Goal: Feedback & Contribution: Submit feedback/report problem

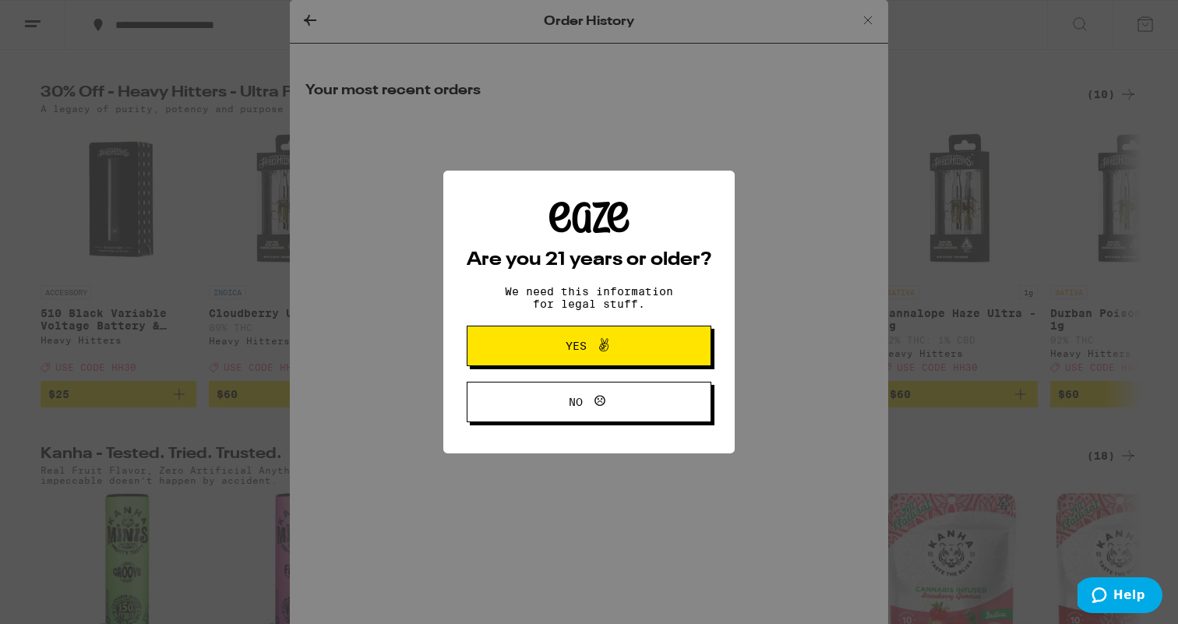
scroll to position [499, 0]
click at [568, 337] on span "Yes" at bounding box center [589, 346] width 118 height 20
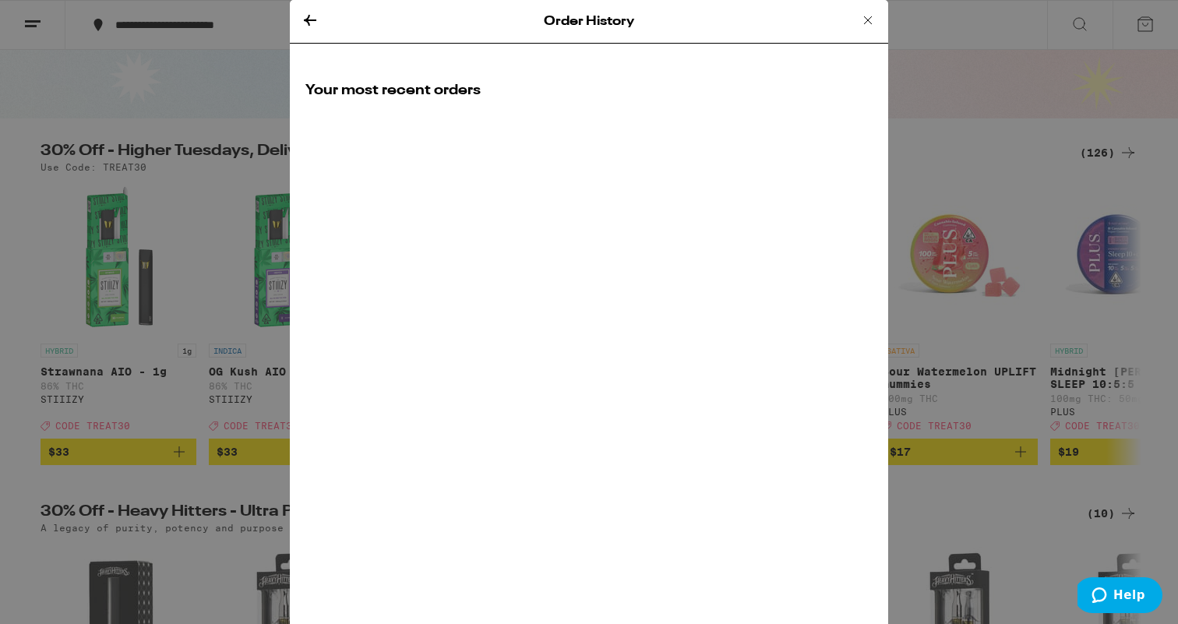
scroll to position [32, 0]
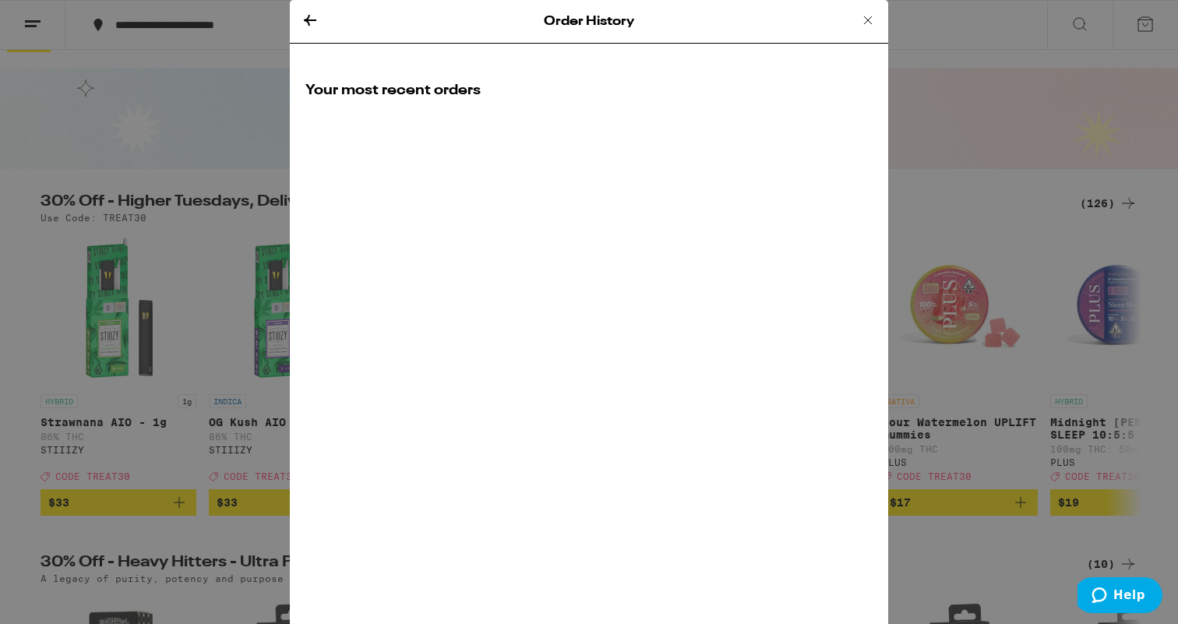
click at [426, 94] on h2 "Your most recent orders" at bounding box center [589, 90] width 567 height 19
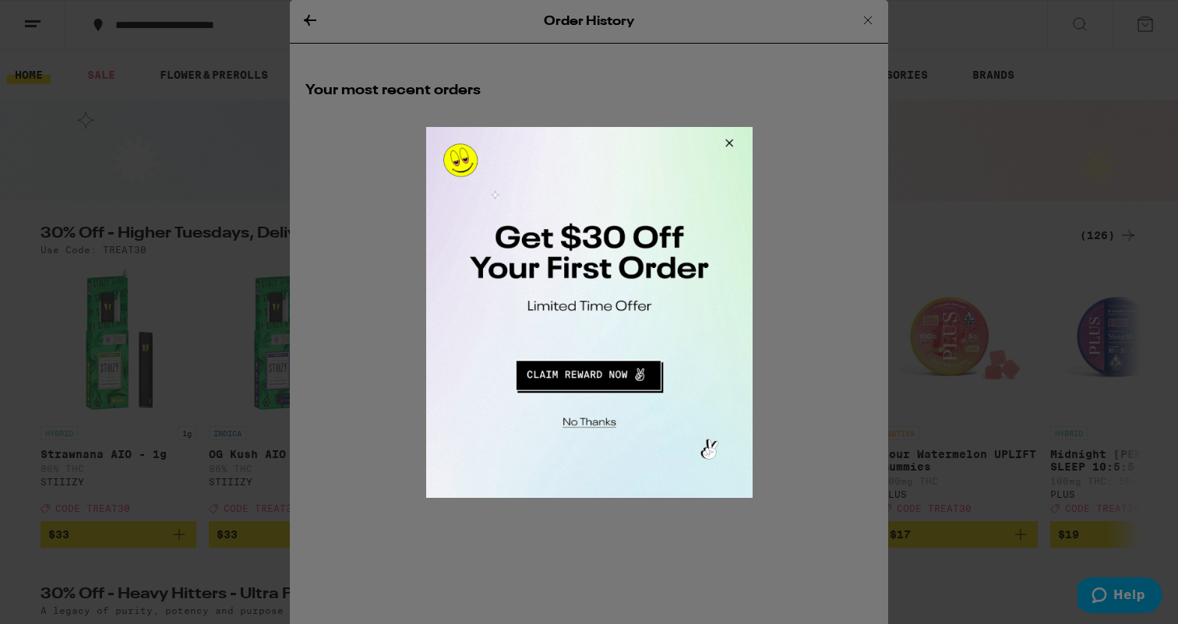
click at [593, 427] on button "Close Modal" at bounding box center [586, 420] width 317 height 24
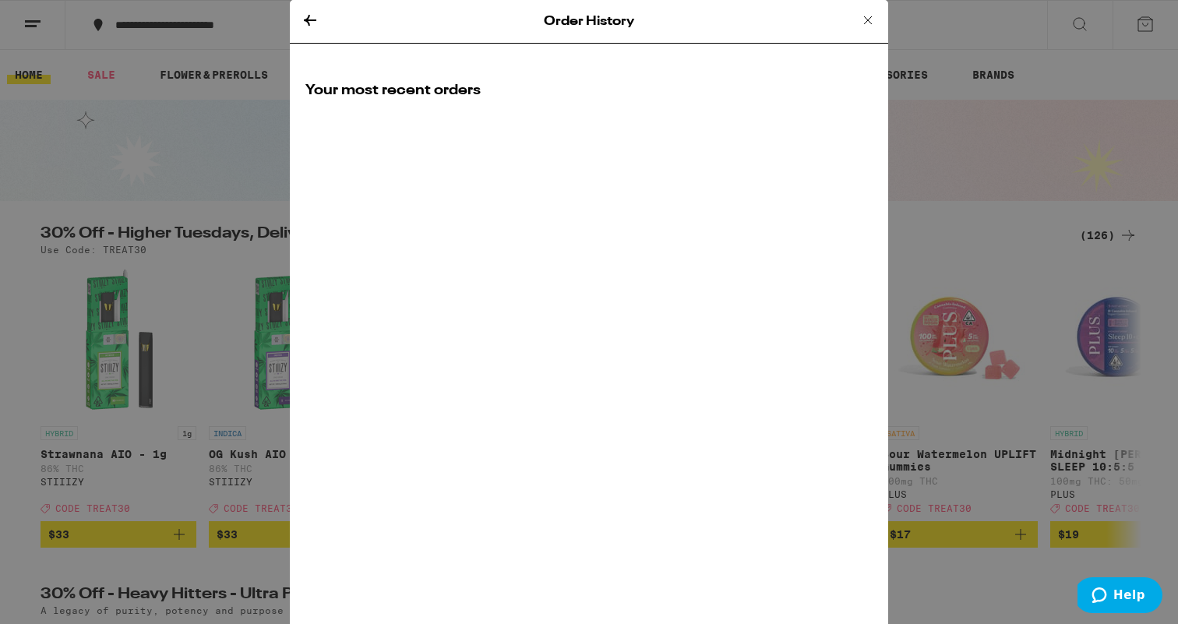
click at [387, 99] on h2 "Your most recent orders" at bounding box center [589, 90] width 567 height 19
click at [416, 98] on h2 "Your most recent orders" at bounding box center [589, 90] width 567 height 19
click at [308, 18] on icon at bounding box center [310, 20] width 12 height 11
click at [307, 19] on icon at bounding box center [310, 20] width 12 height 11
click at [862, 22] on icon at bounding box center [868, 20] width 19 height 19
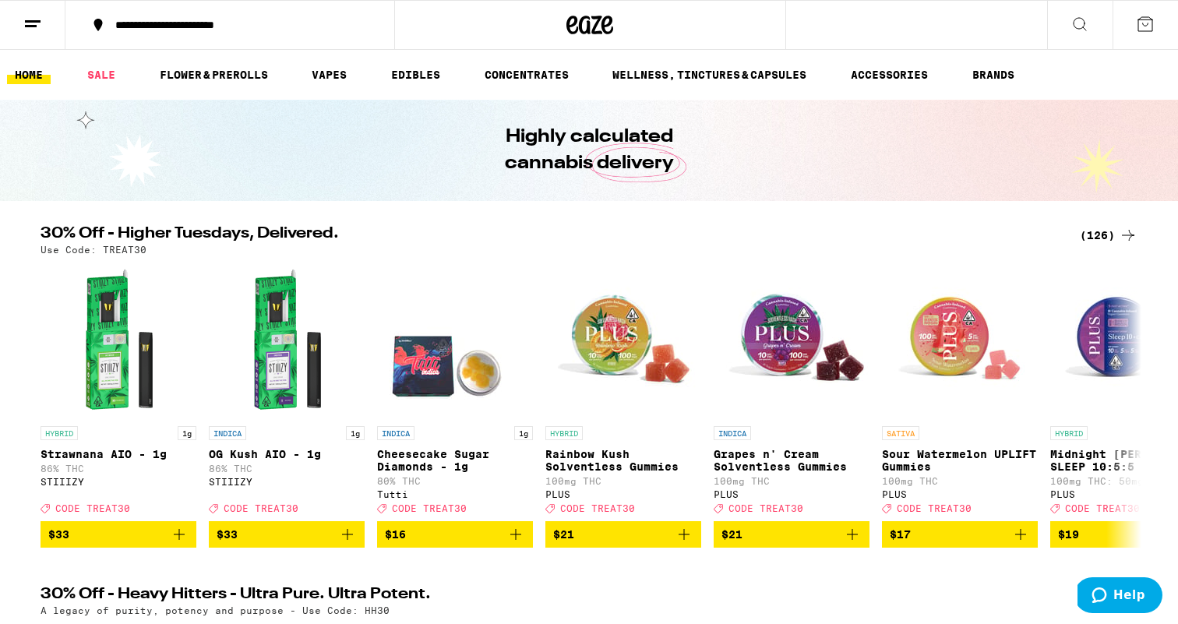
click at [30, 11] on button at bounding box center [32, 25] width 65 height 49
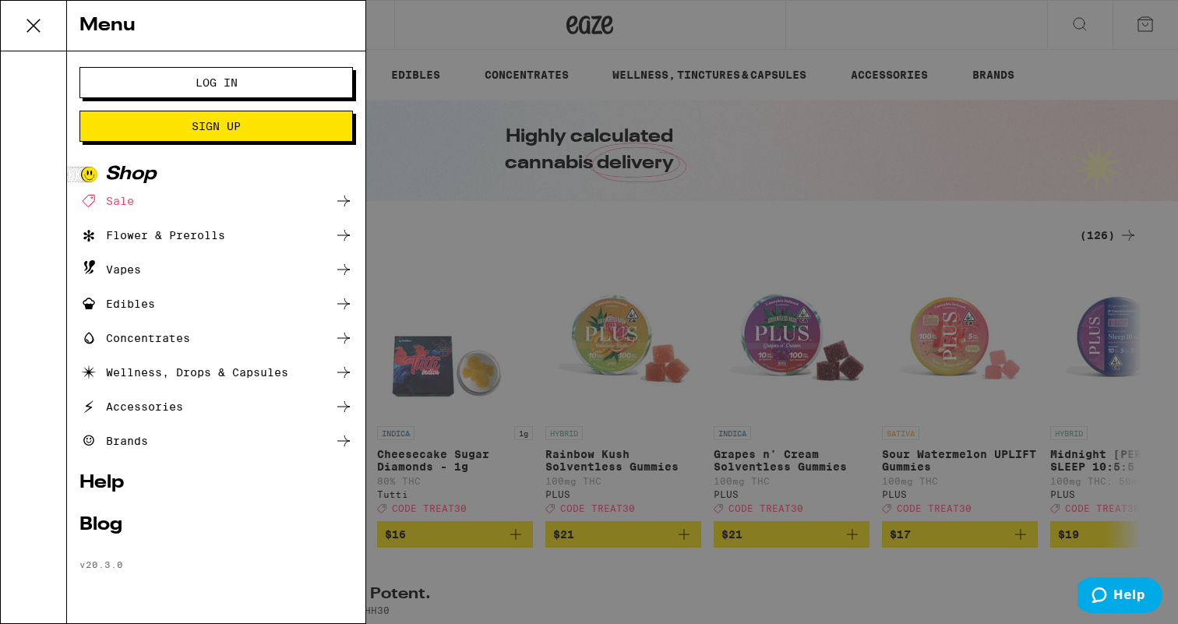
click at [225, 87] on span "Log In" at bounding box center [217, 82] width 42 height 11
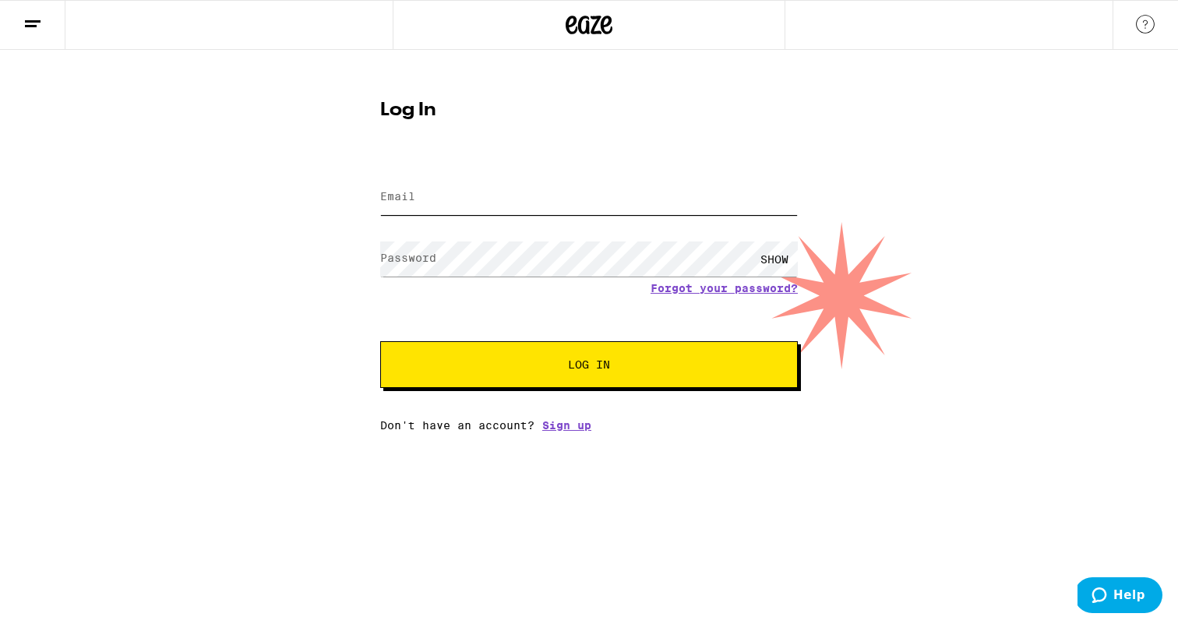
click at [440, 185] on input "Email" at bounding box center [589, 197] width 418 height 35
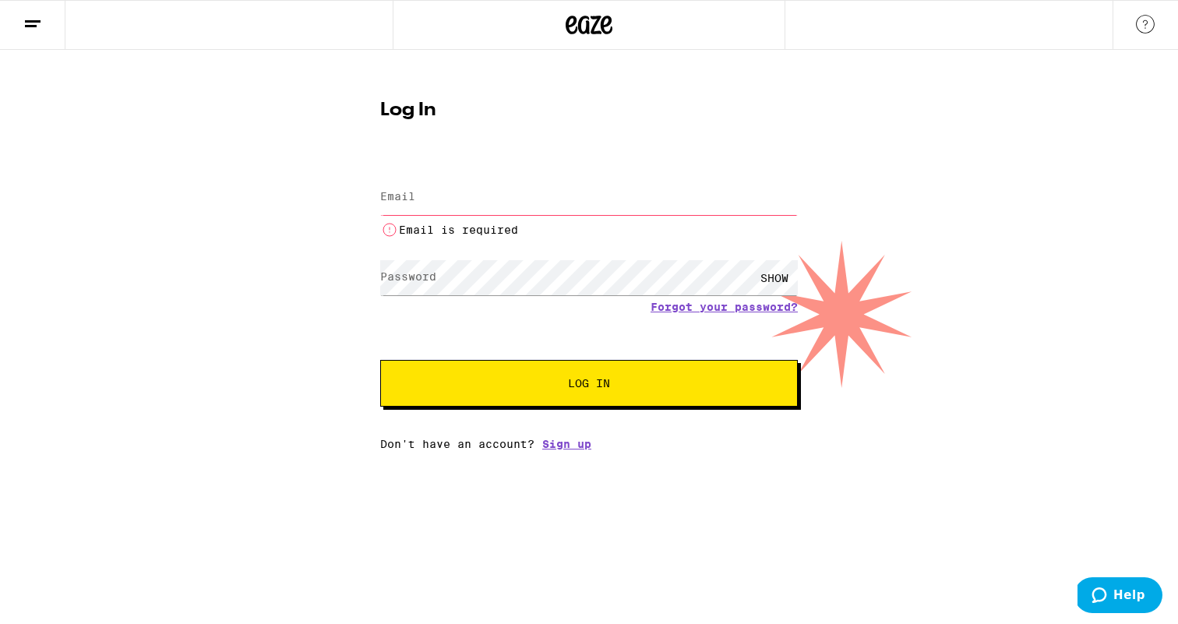
type input "[EMAIL_ADDRESS][DOMAIN_NAME]"
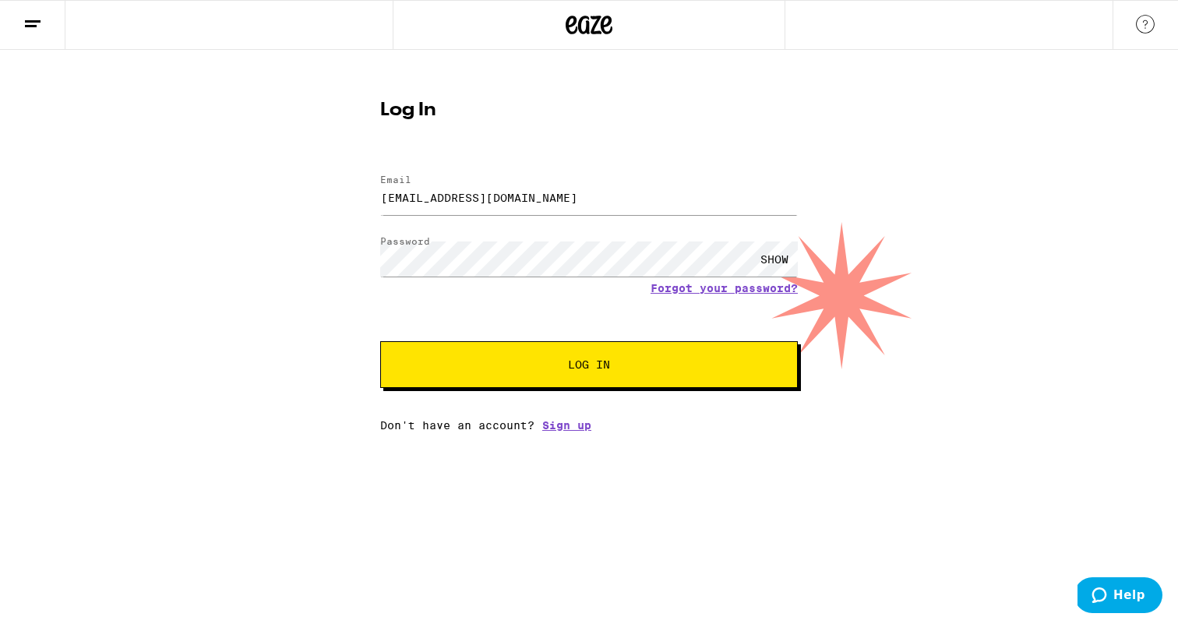
click at [559, 362] on span "Log In" at bounding box center [589, 364] width 292 height 11
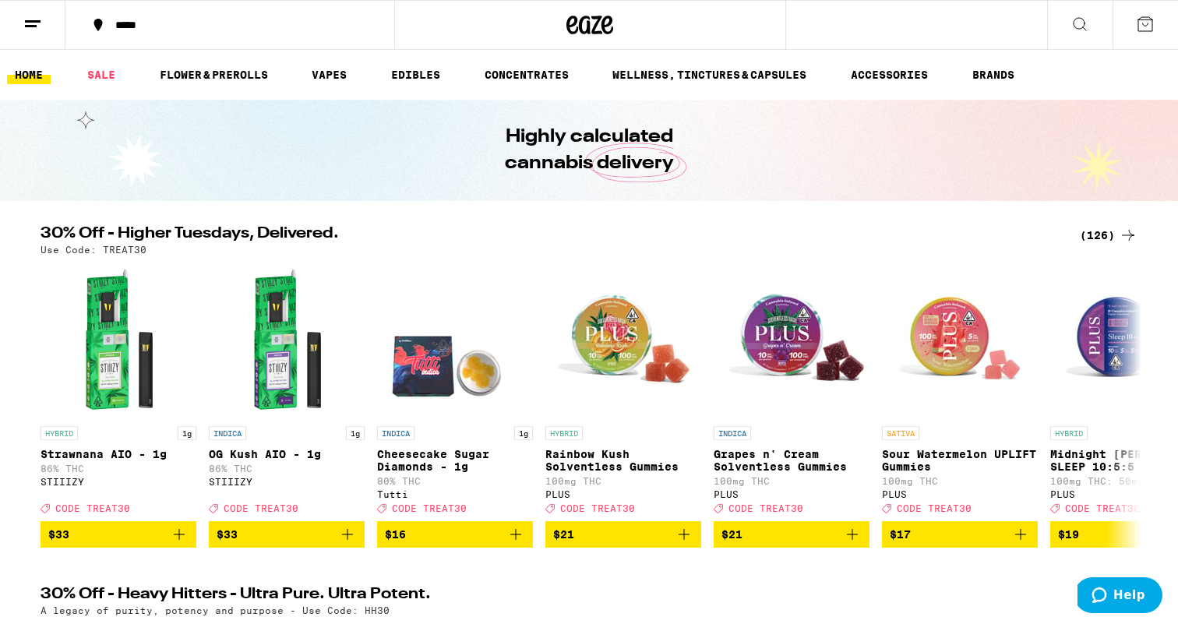
click at [31, 21] on line at bounding box center [33, 21] width 16 height 0
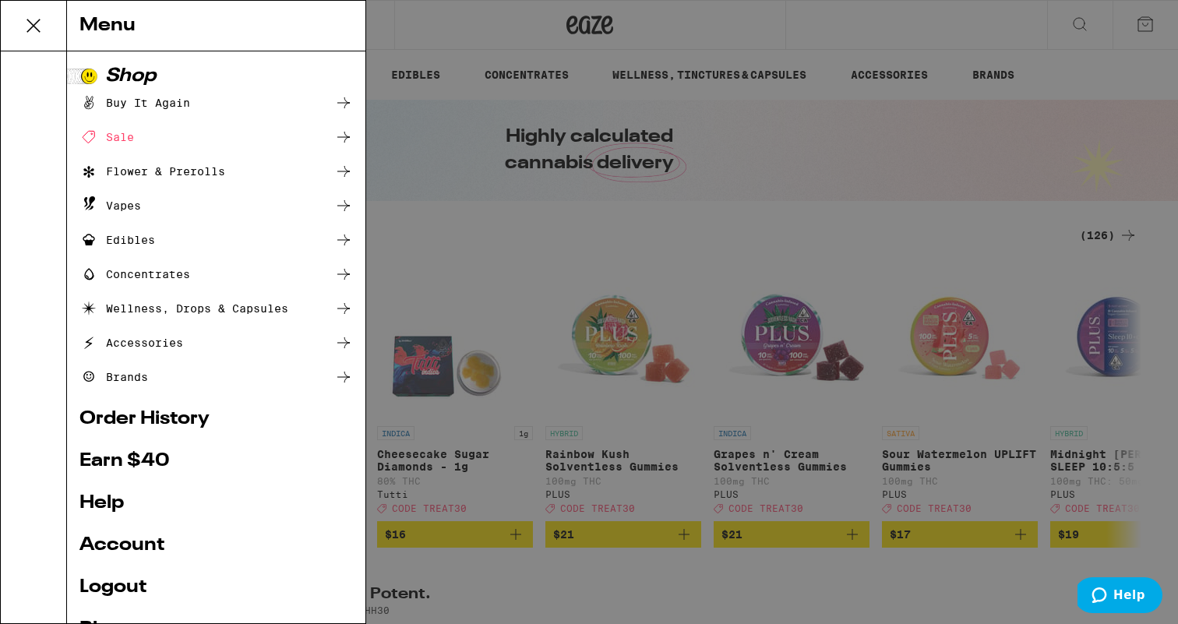
click at [157, 423] on link "Order History" at bounding box center [217, 419] width 274 height 19
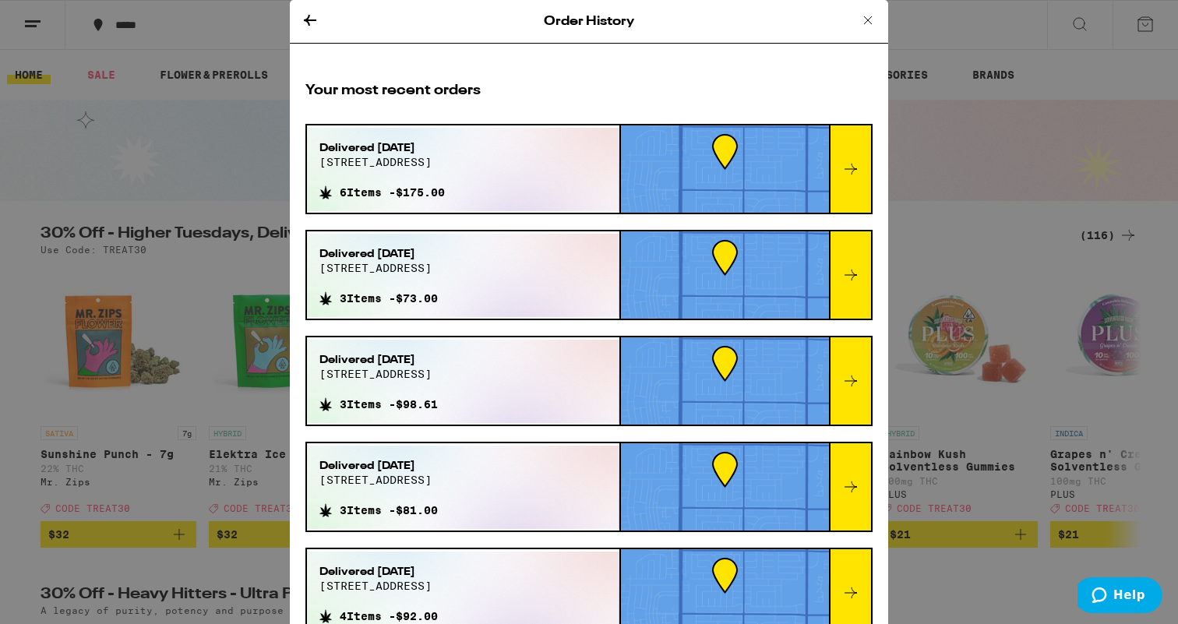
click at [854, 176] on icon at bounding box center [851, 169] width 19 height 19
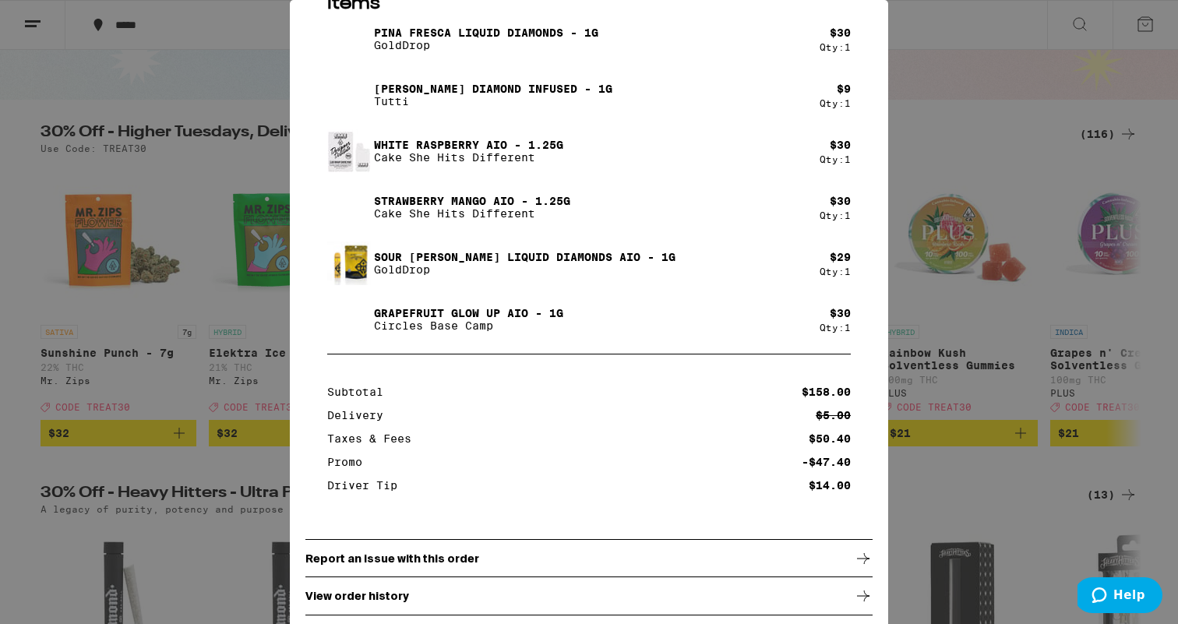
scroll to position [200, 0]
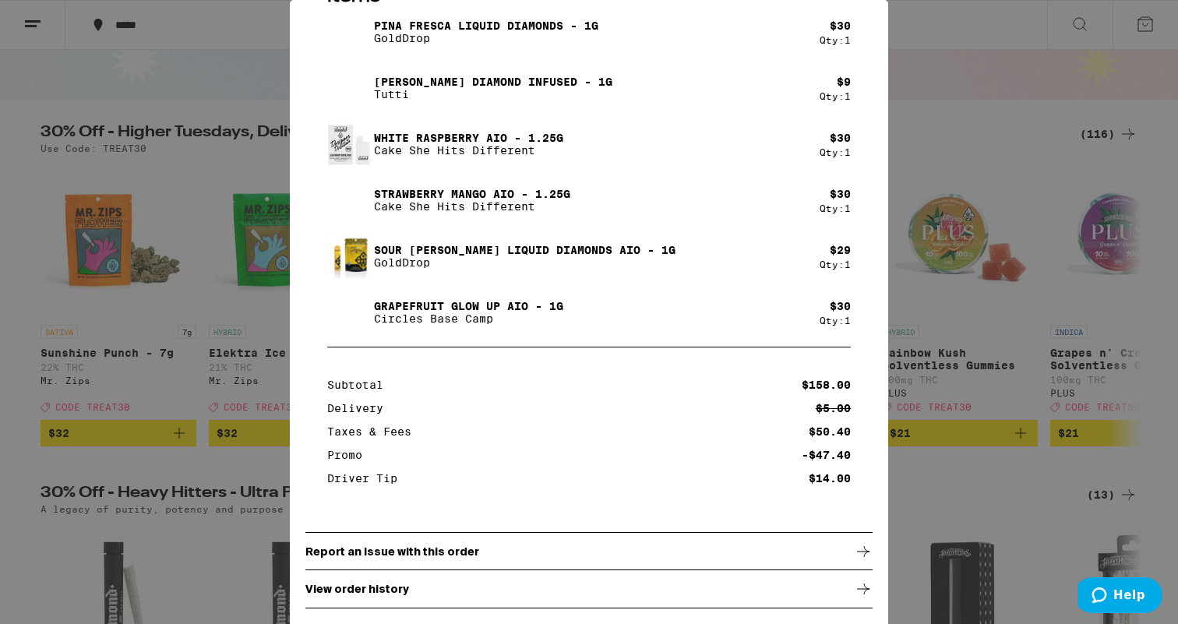
click at [593, 592] on div "View order history" at bounding box center [589, 589] width 567 height 39
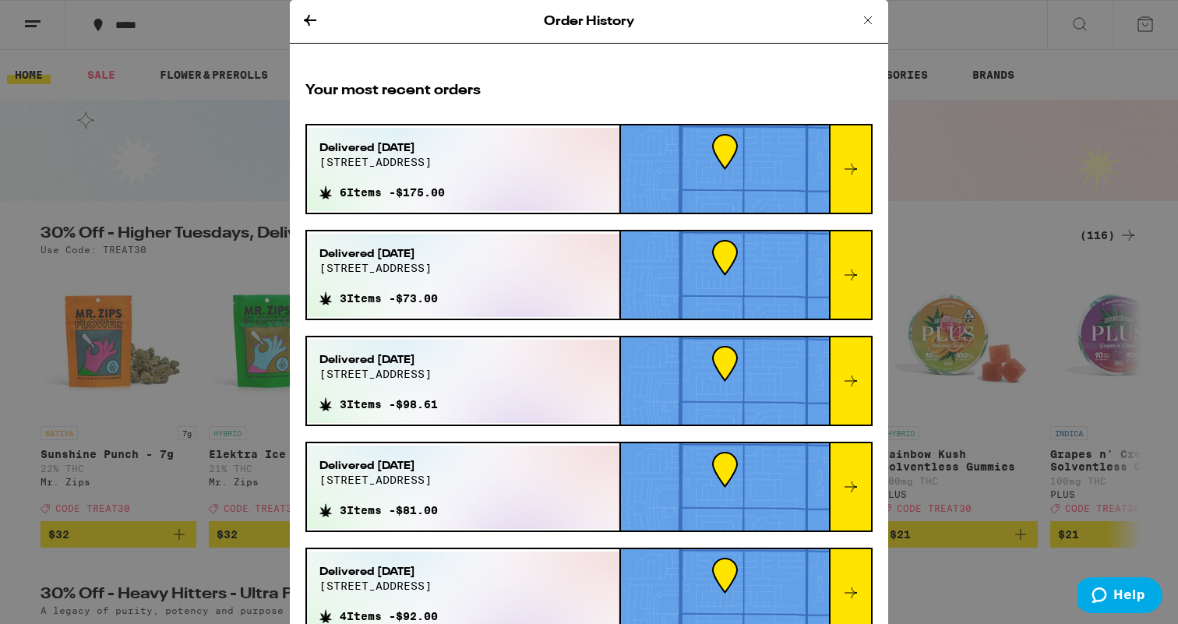
click at [849, 164] on icon at bounding box center [851, 169] width 19 height 19
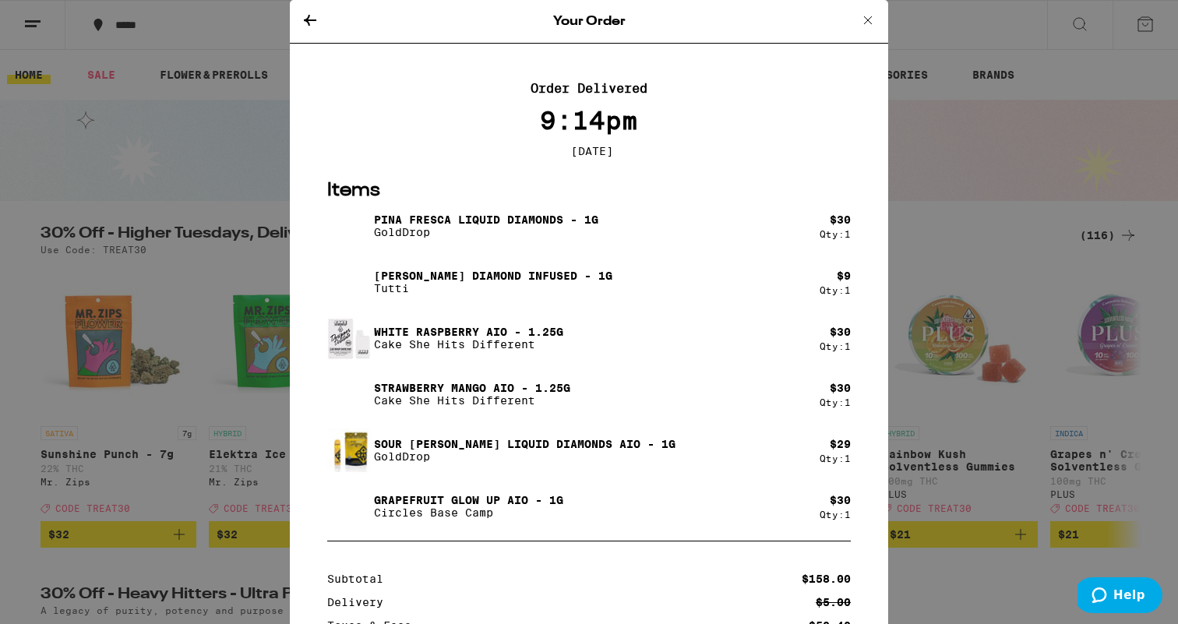
scroll to position [200, 0]
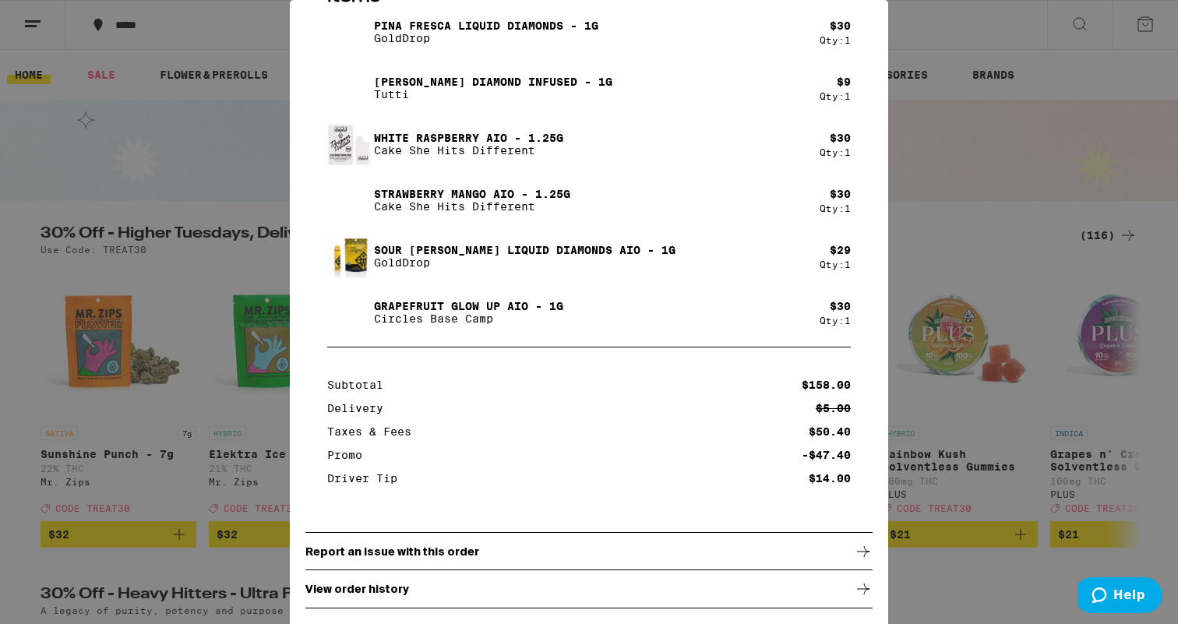
click at [443, 546] on p "Report an issue with this order" at bounding box center [393, 552] width 174 height 12
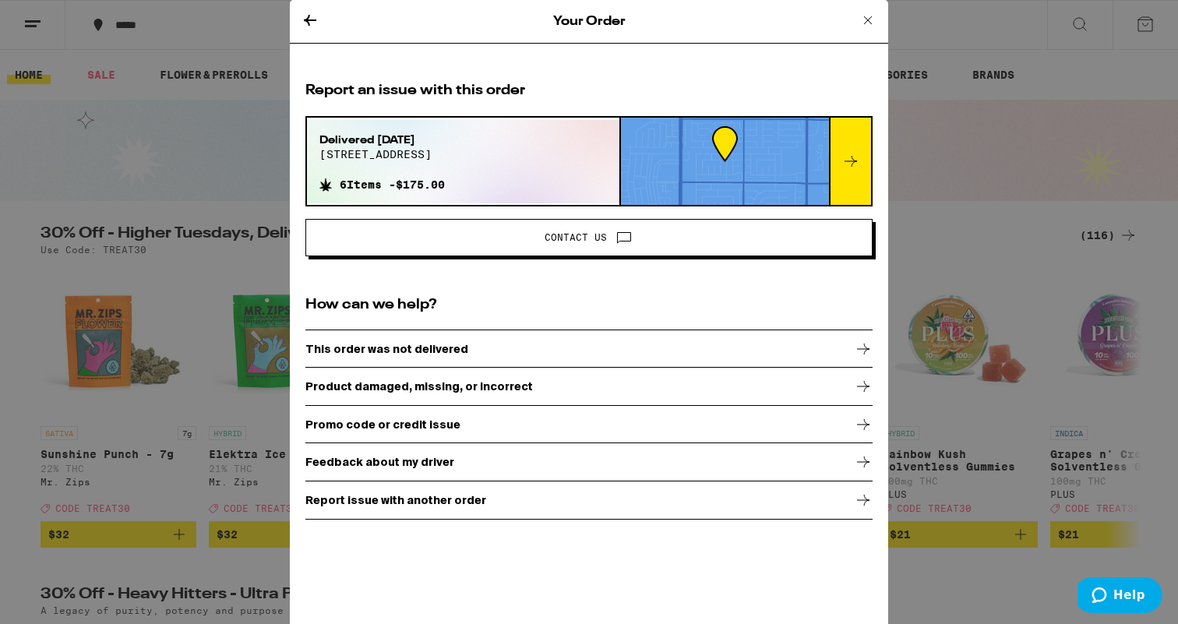
click at [443, 391] on p "Product damaged, missing, or incorrect" at bounding box center [420, 386] width 228 height 12
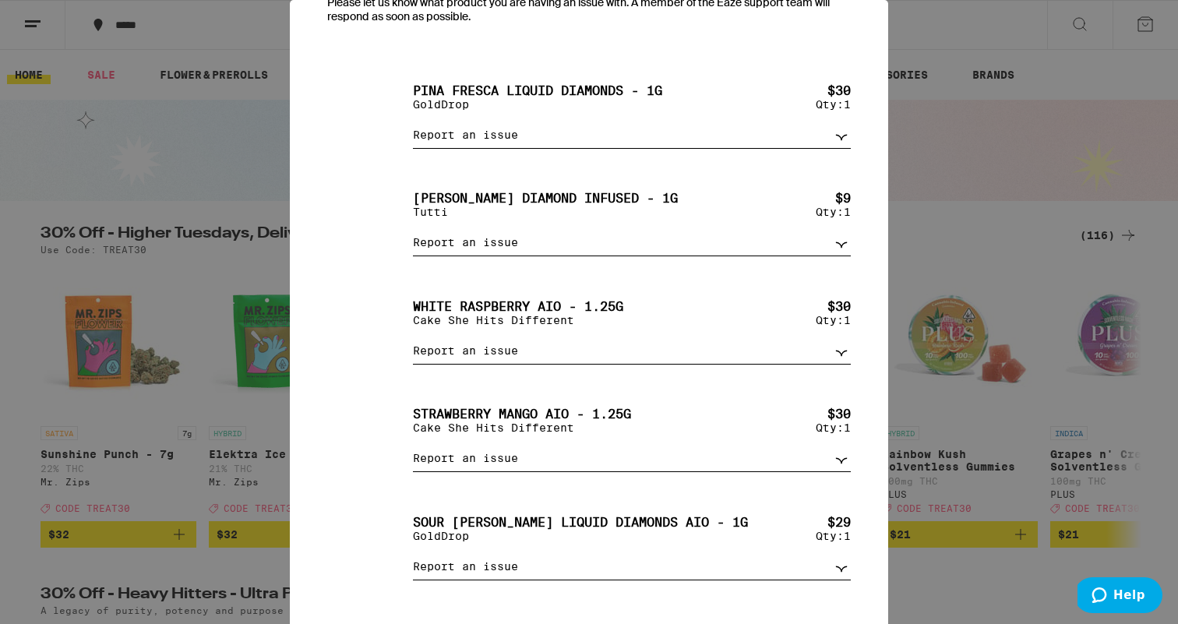
scroll to position [158, 0]
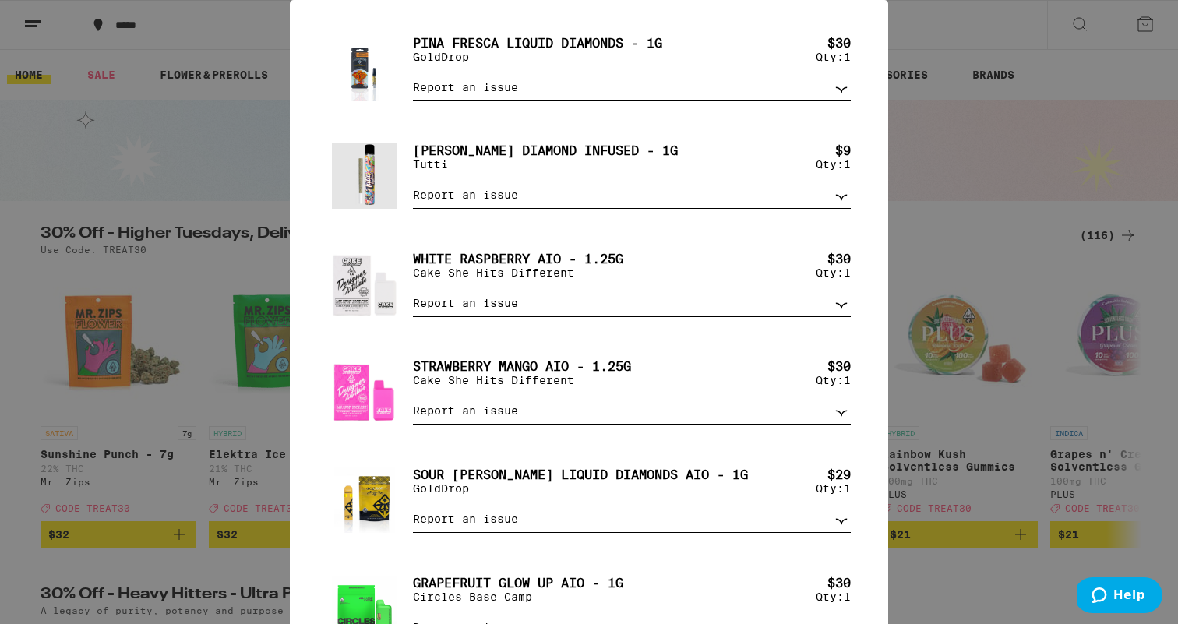
click at [839, 424] on select "Report an issue Item missing Item is broken/defective Received the wrong item L…" at bounding box center [632, 411] width 438 height 27
select select "item_broken"
click at [413, 412] on select "Report an issue Item missing Item is broken/defective Received the wrong item L…" at bounding box center [632, 411] width 438 height 27
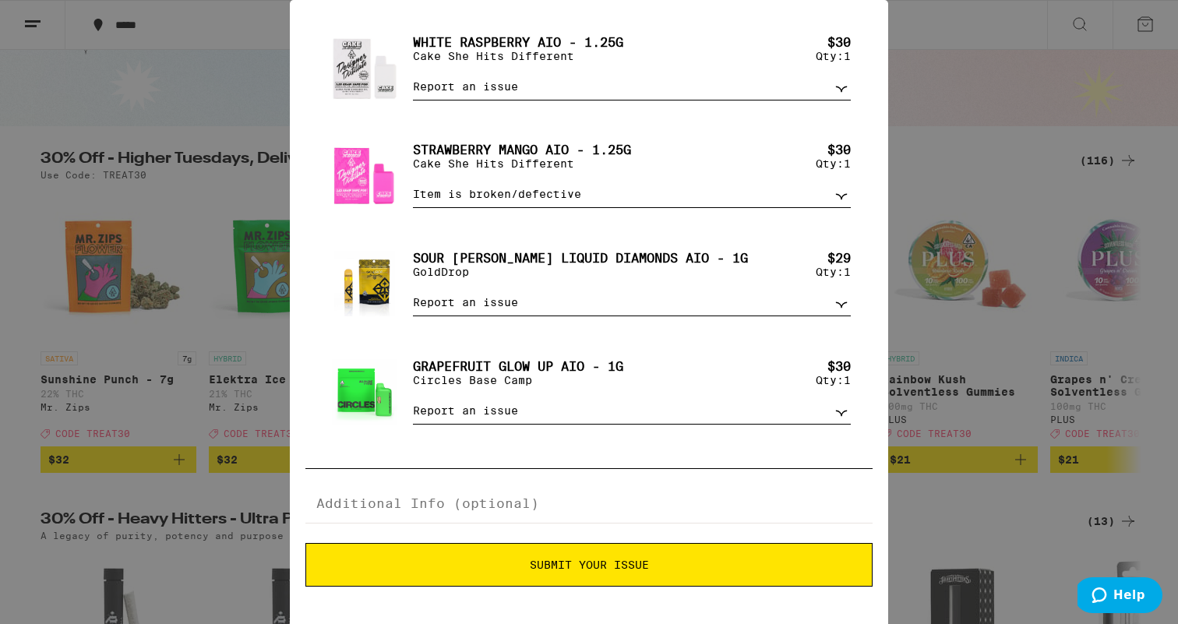
scroll to position [76, 0]
click at [570, 502] on textarea at bounding box center [589, 504] width 567 height 39
type textarea "I tried charging it prior to use, but the cartridge is defective and wouldn't t…"
click at [522, 567] on span "Submit Your Issue" at bounding box center [589, 565] width 550 height 11
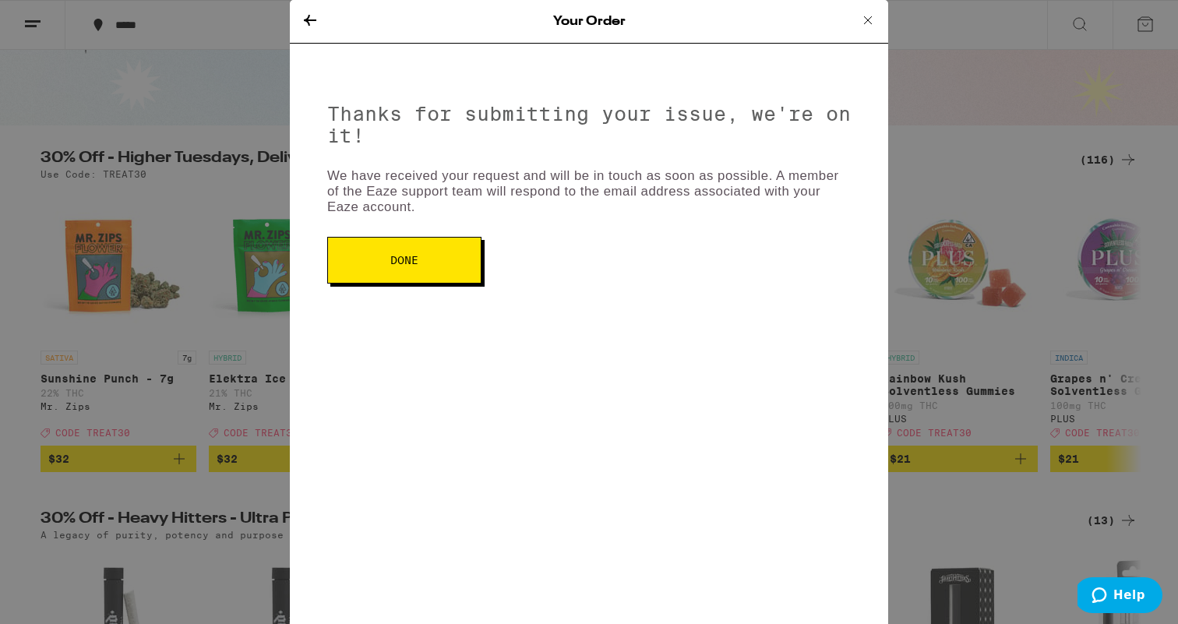
scroll to position [0, 0]
click at [400, 267] on button "Done" at bounding box center [404, 260] width 154 height 47
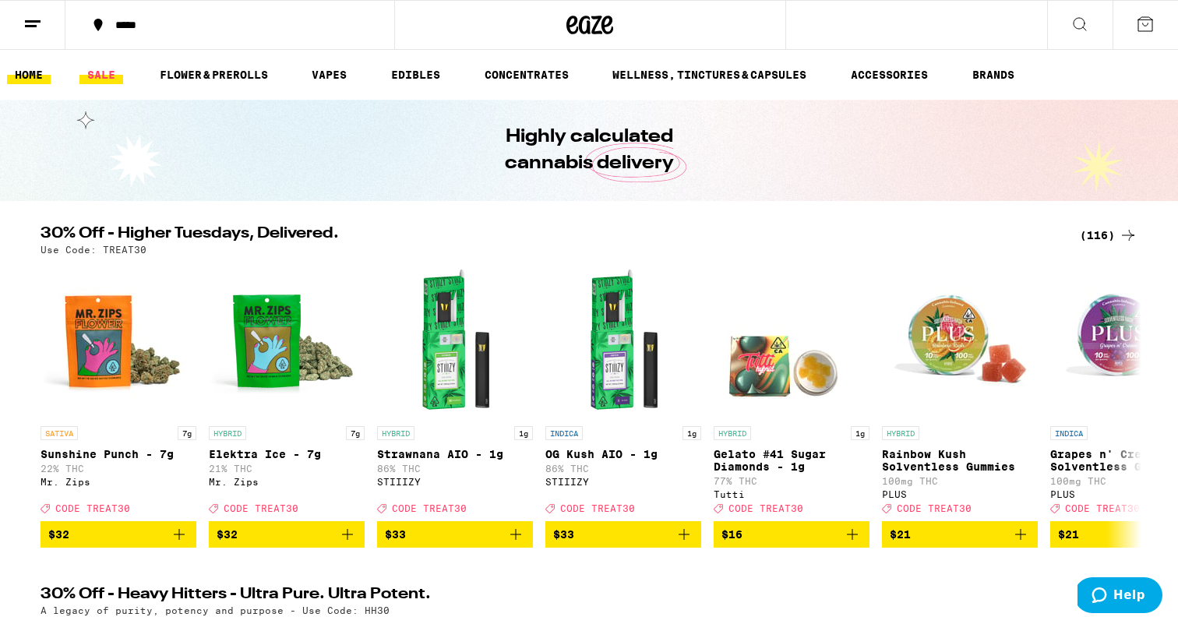
click at [119, 80] on link "SALE" at bounding box center [102, 74] width 44 height 19
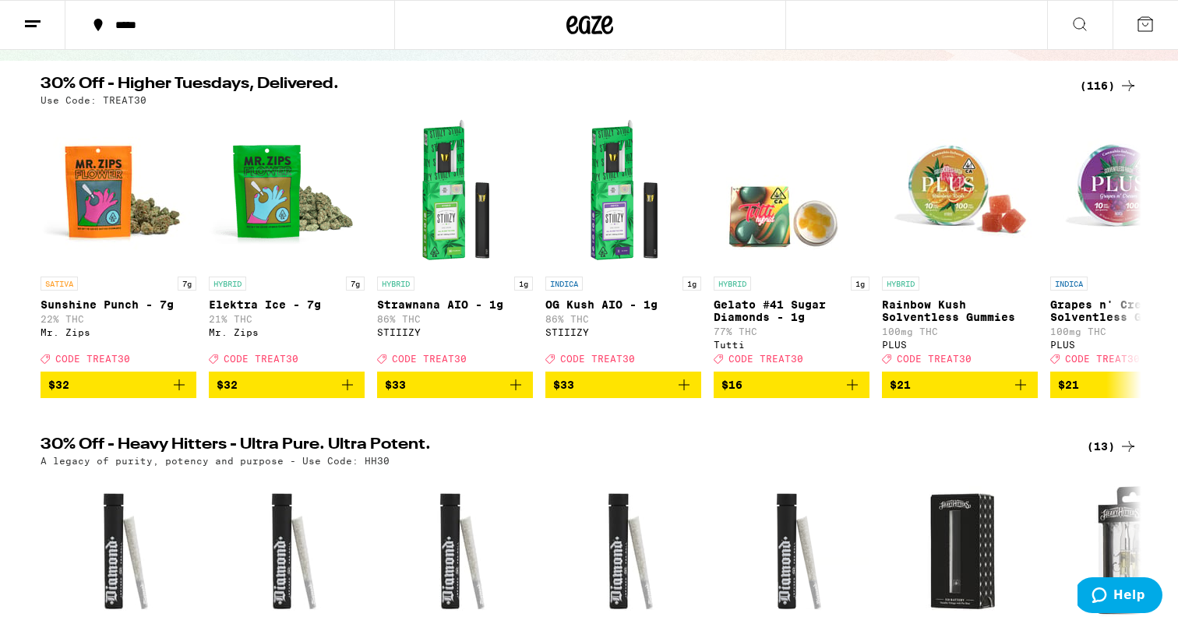
scroll to position [109, 0]
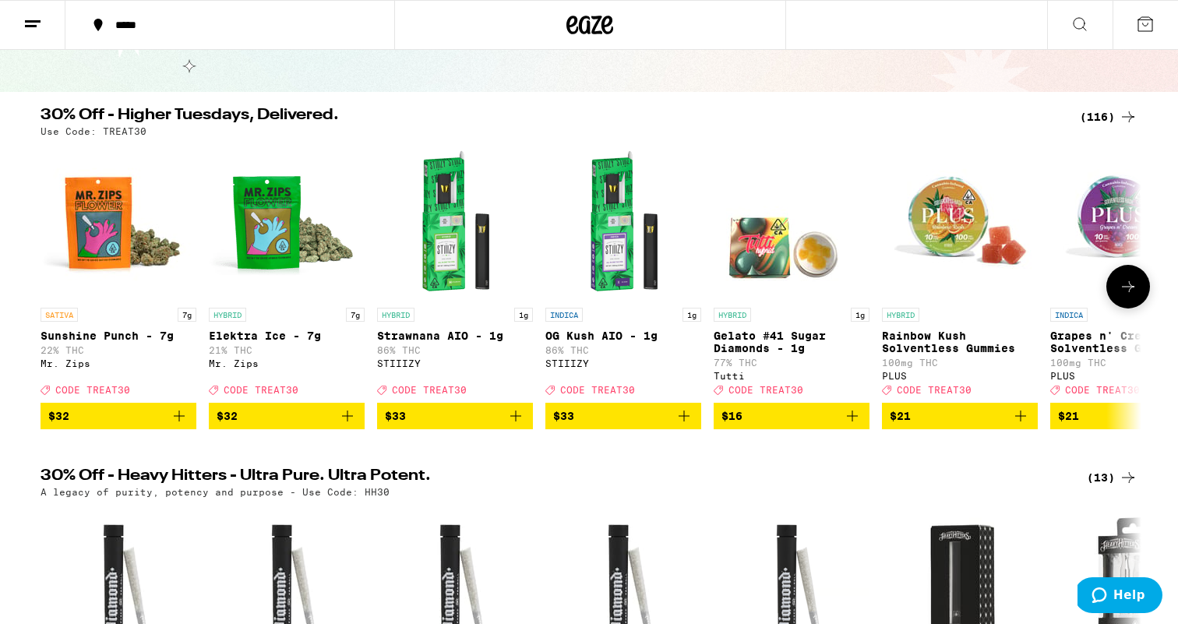
click at [1140, 302] on button at bounding box center [1129, 287] width 44 height 44
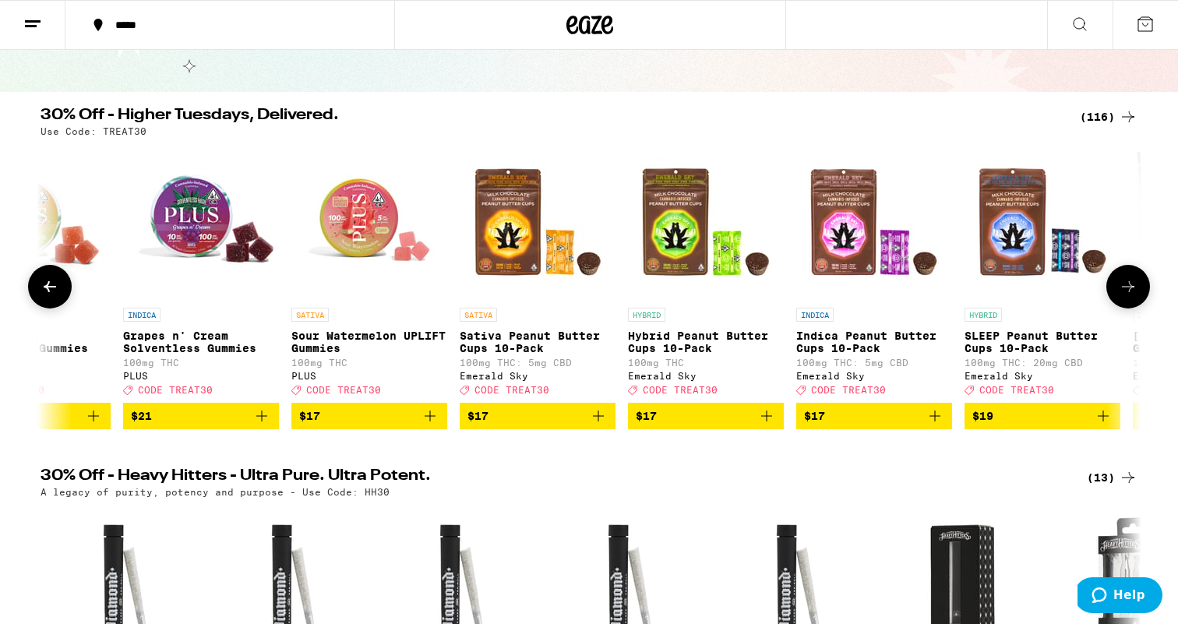
click at [1140, 302] on button at bounding box center [1129, 287] width 44 height 44
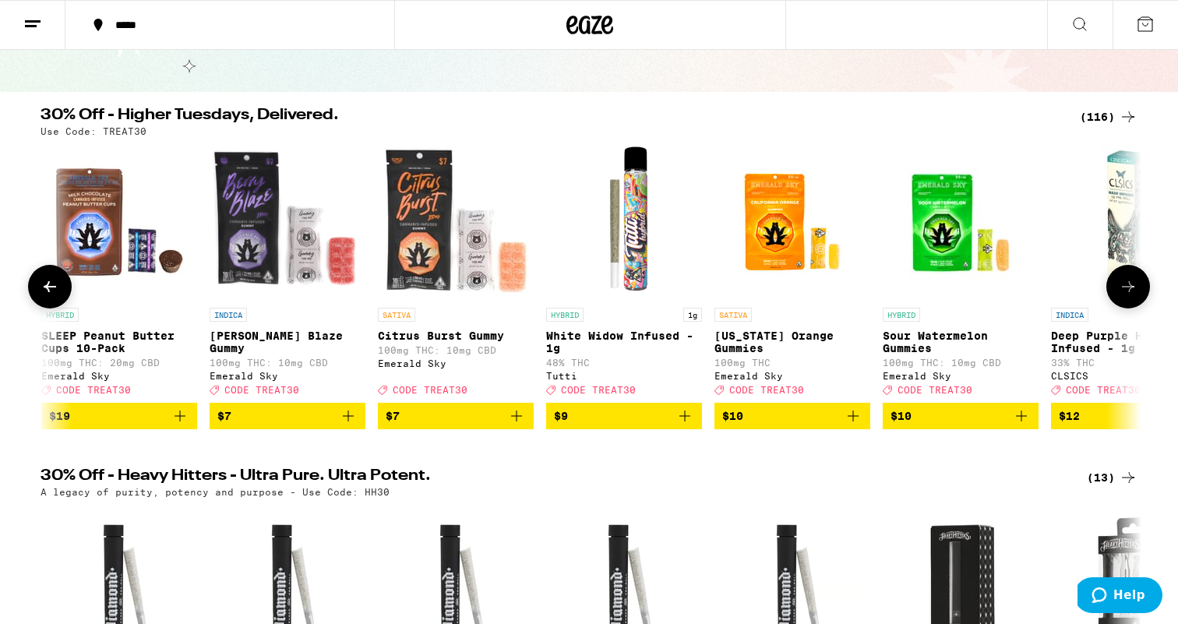
scroll to position [0, 1855]
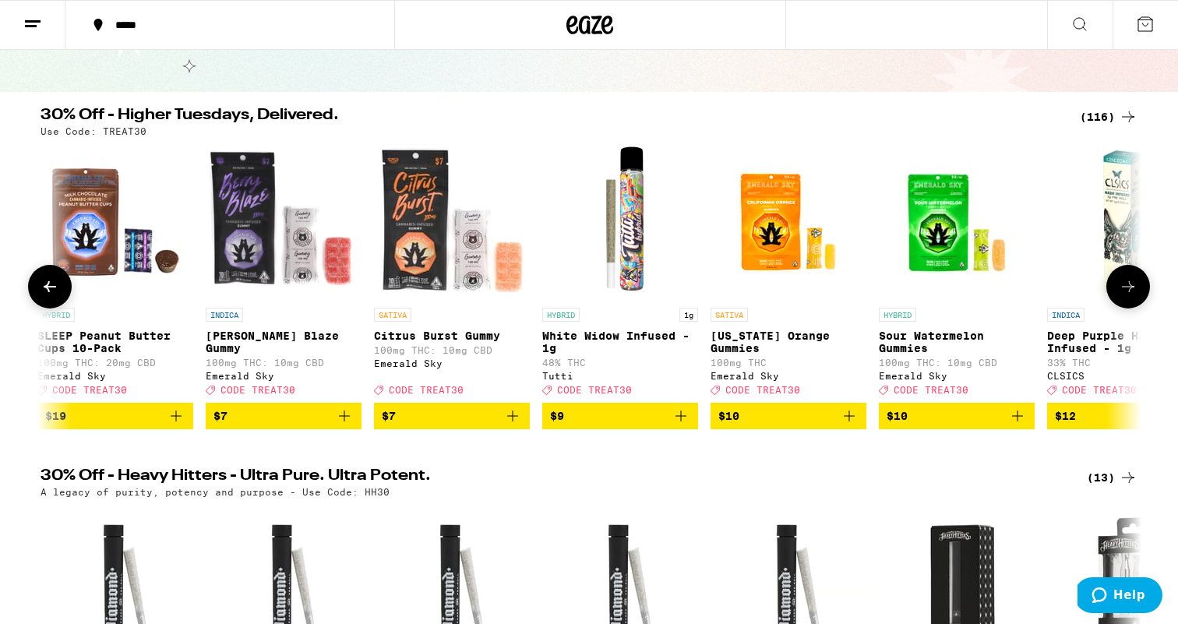
click at [1140, 302] on button at bounding box center [1129, 287] width 44 height 44
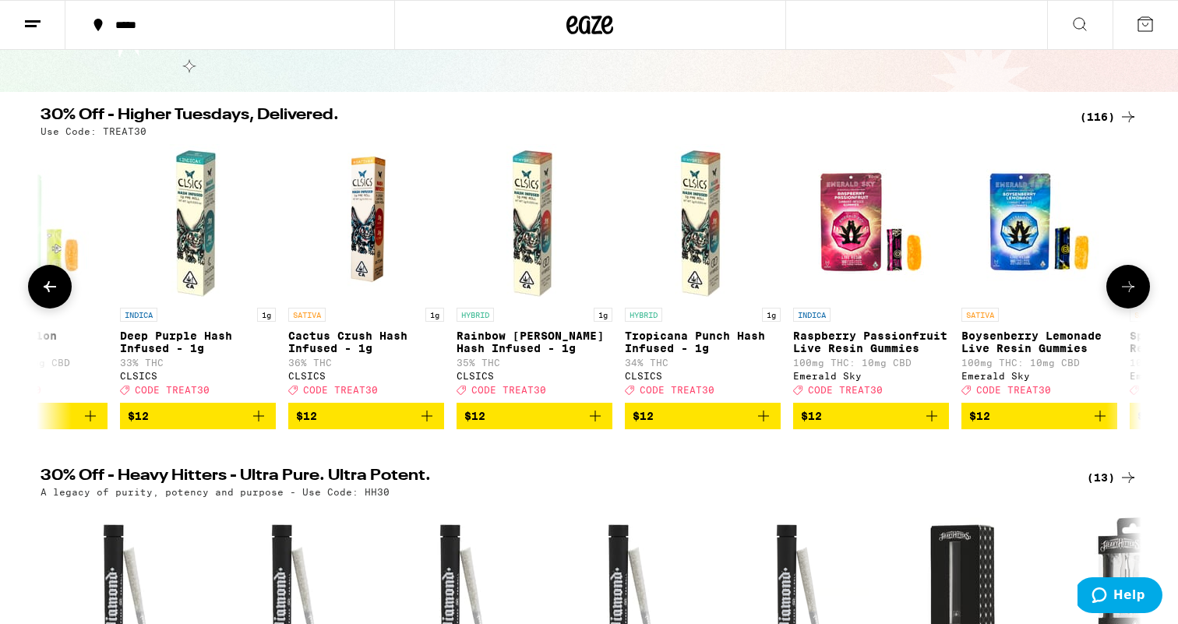
click at [1140, 302] on button at bounding box center [1129, 287] width 44 height 44
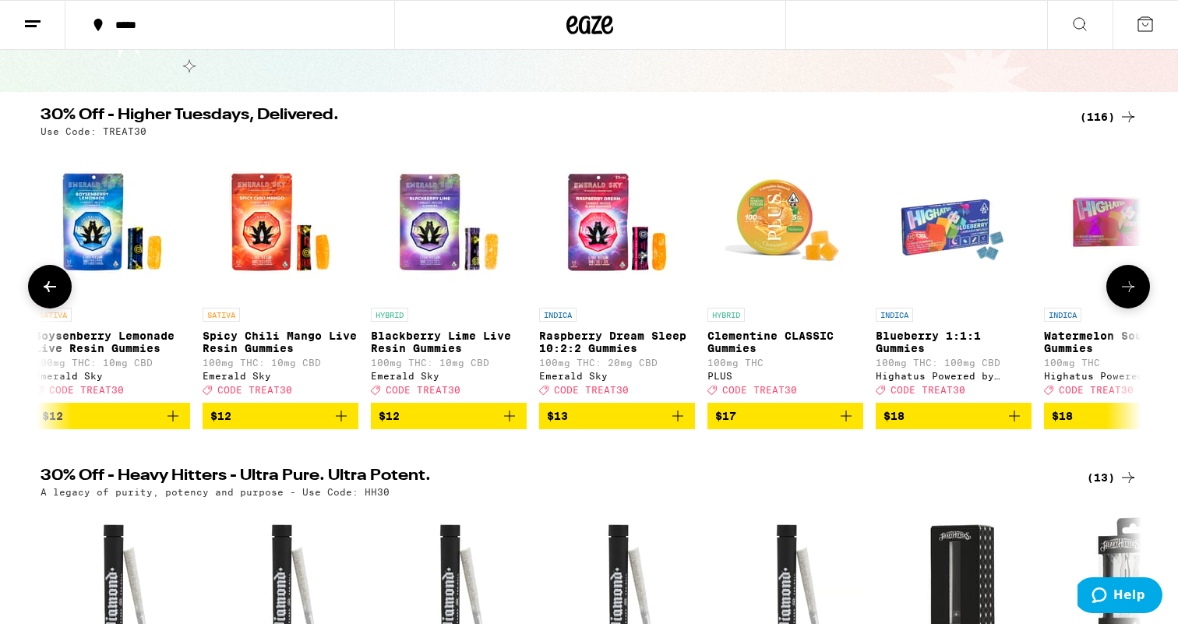
click at [1140, 302] on button at bounding box center [1129, 287] width 44 height 44
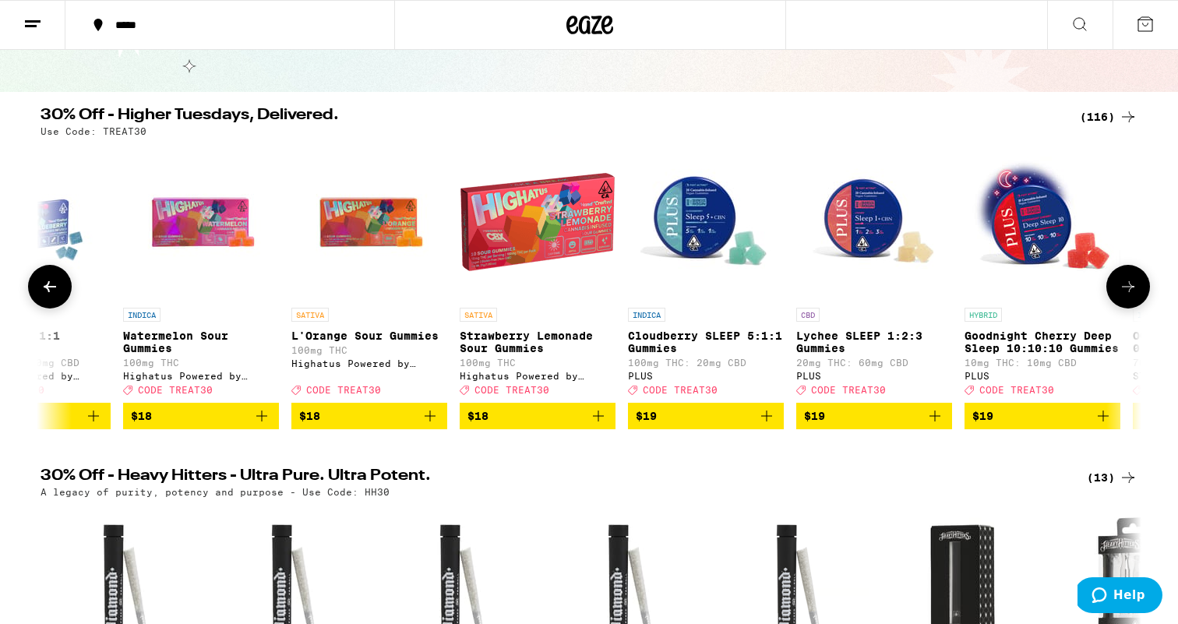
scroll to position [0, 4638]
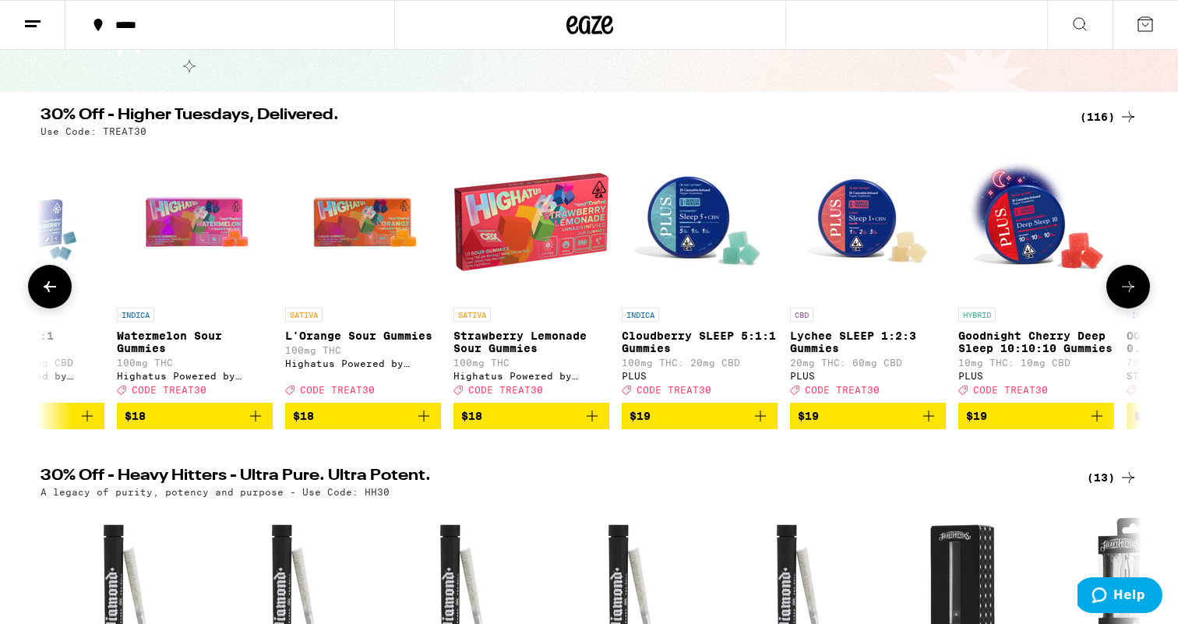
click at [1140, 302] on button at bounding box center [1129, 287] width 44 height 44
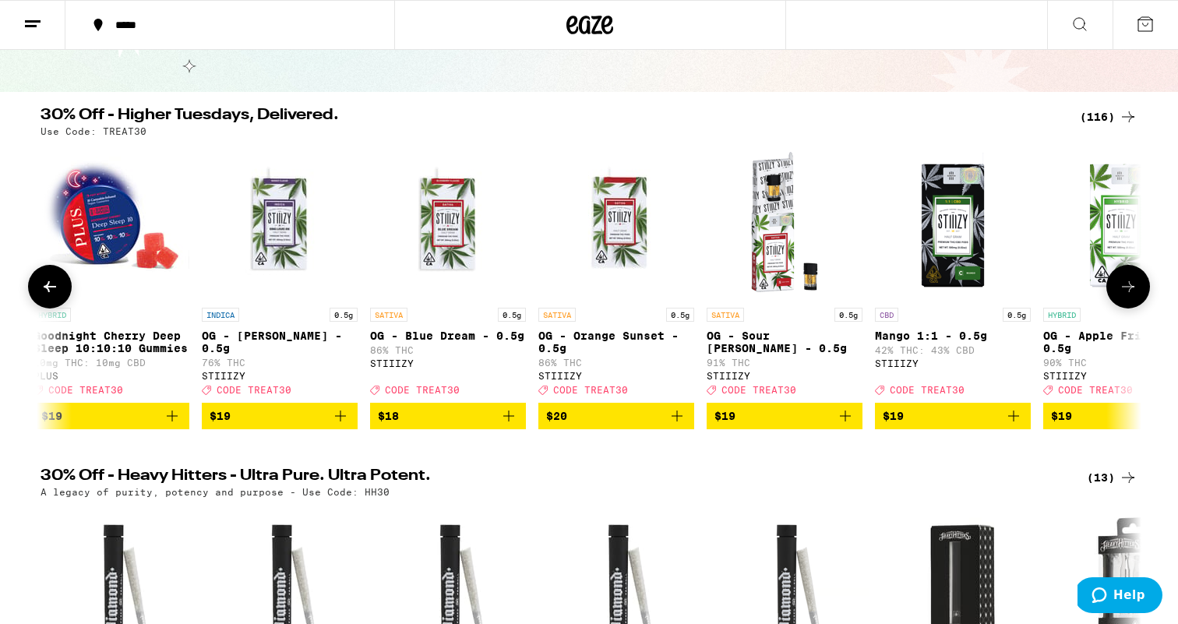
scroll to position [0, 5565]
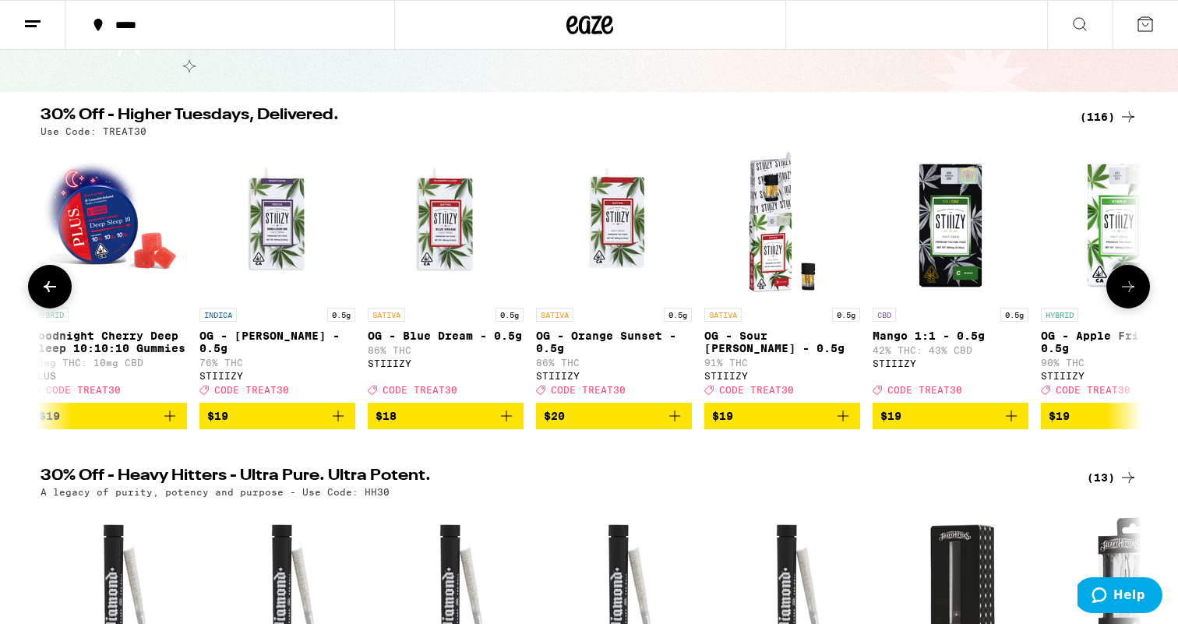
click at [1140, 302] on button at bounding box center [1129, 287] width 44 height 44
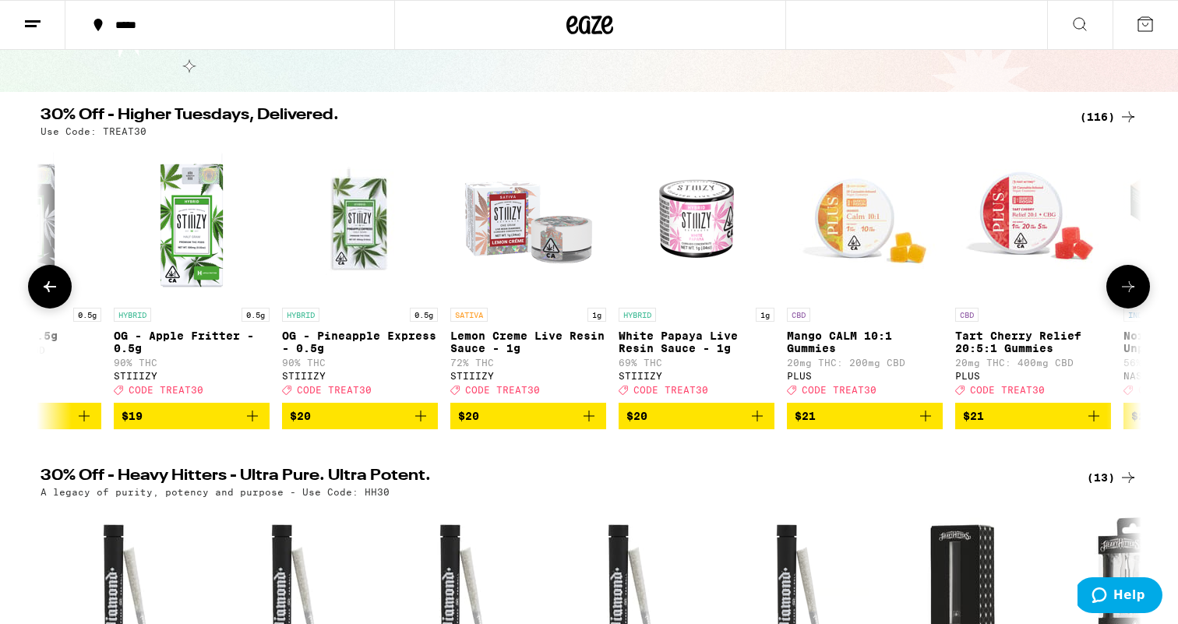
click at [1140, 302] on button at bounding box center [1129, 287] width 44 height 44
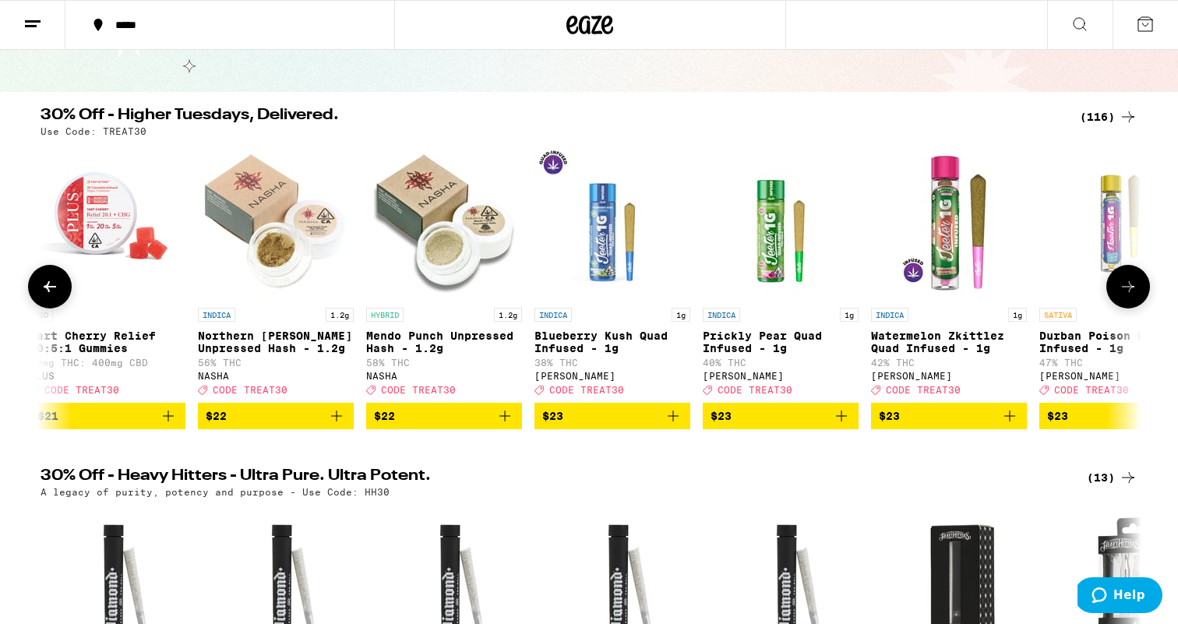
scroll to position [0, 7420]
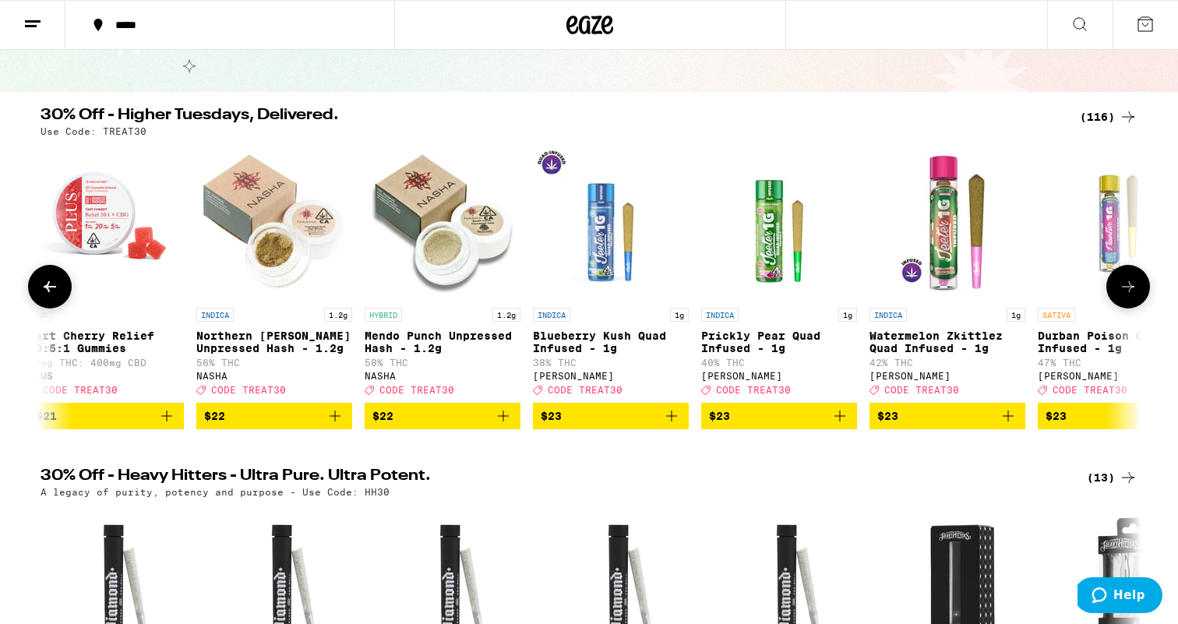
click at [1133, 309] on button at bounding box center [1129, 287] width 44 height 44
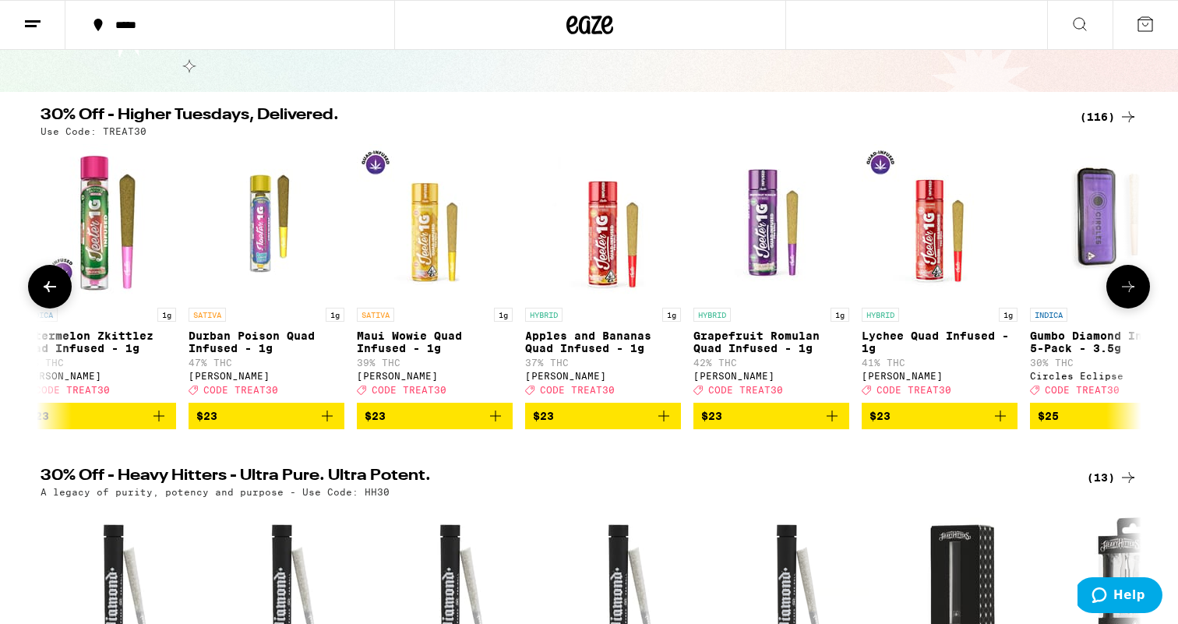
scroll to position [0, 8348]
